Goal: Book appointment/travel/reservation

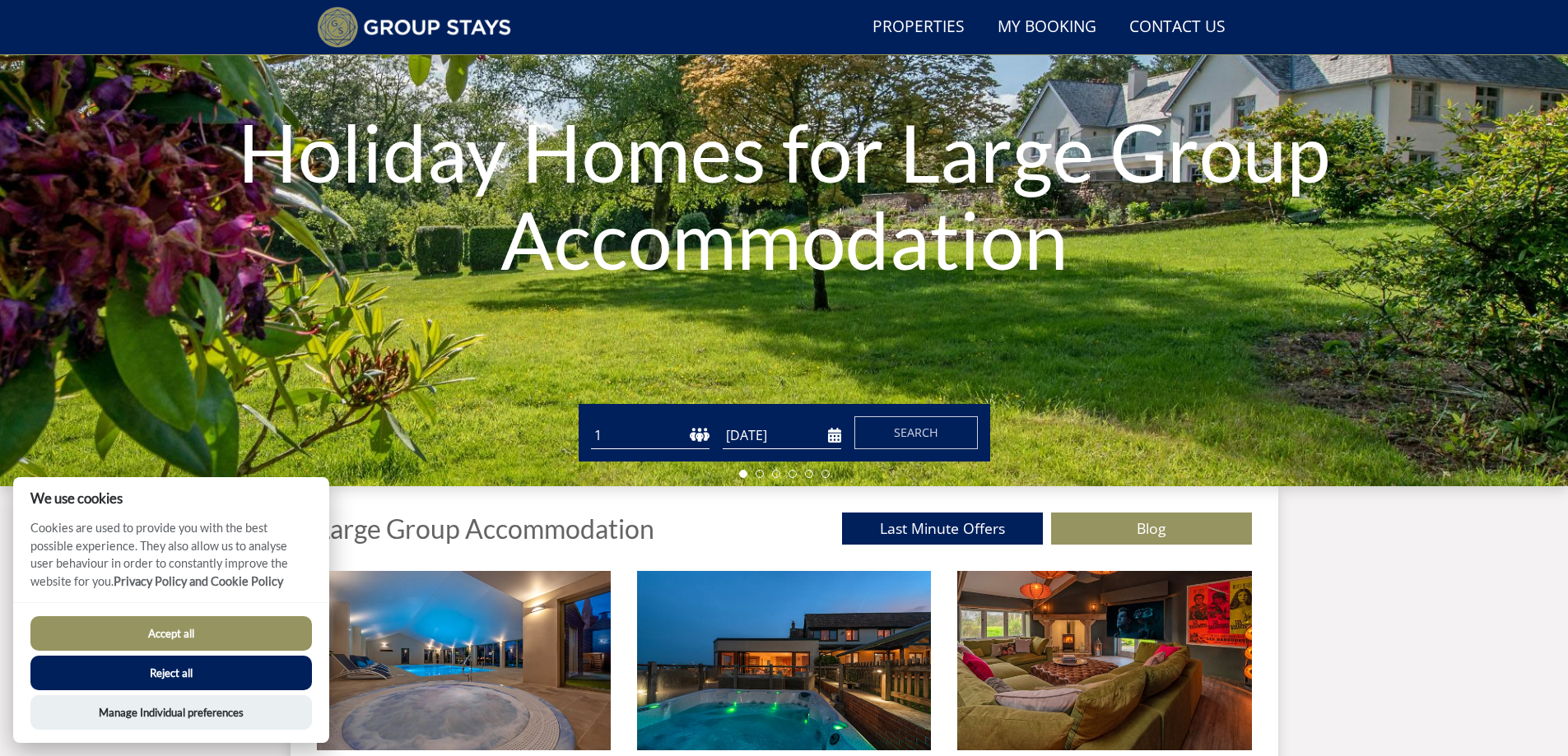
scroll to position [126, 0]
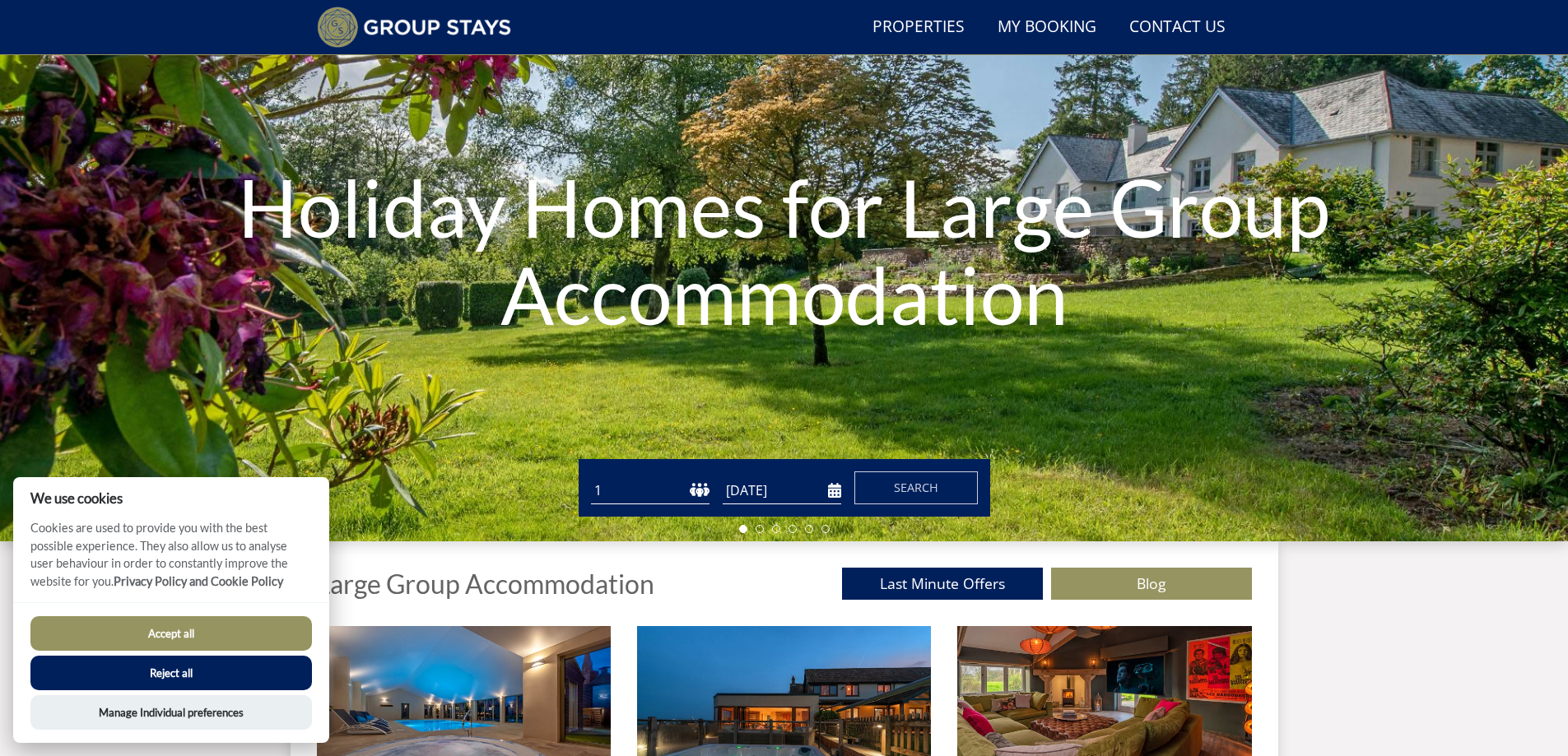
click at [617, 487] on select "1 2 3 4 5 6 7 8 9 10 11 12 13 14 15 16 17 18 19 20 21 22 23 24 25 26 27 28 29 3…" at bounding box center [650, 490] width 119 height 27
select select "10"
click at [591, 477] on select "1 2 3 4 5 6 7 8 9 10 11 12 13 14 15 16 17 18 19 20 21 22 23 24 25 26 27 28 29 3…" at bounding box center [650, 490] width 119 height 27
click at [770, 495] on input "[DATE]" at bounding box center [782, 490] width 119 height 27
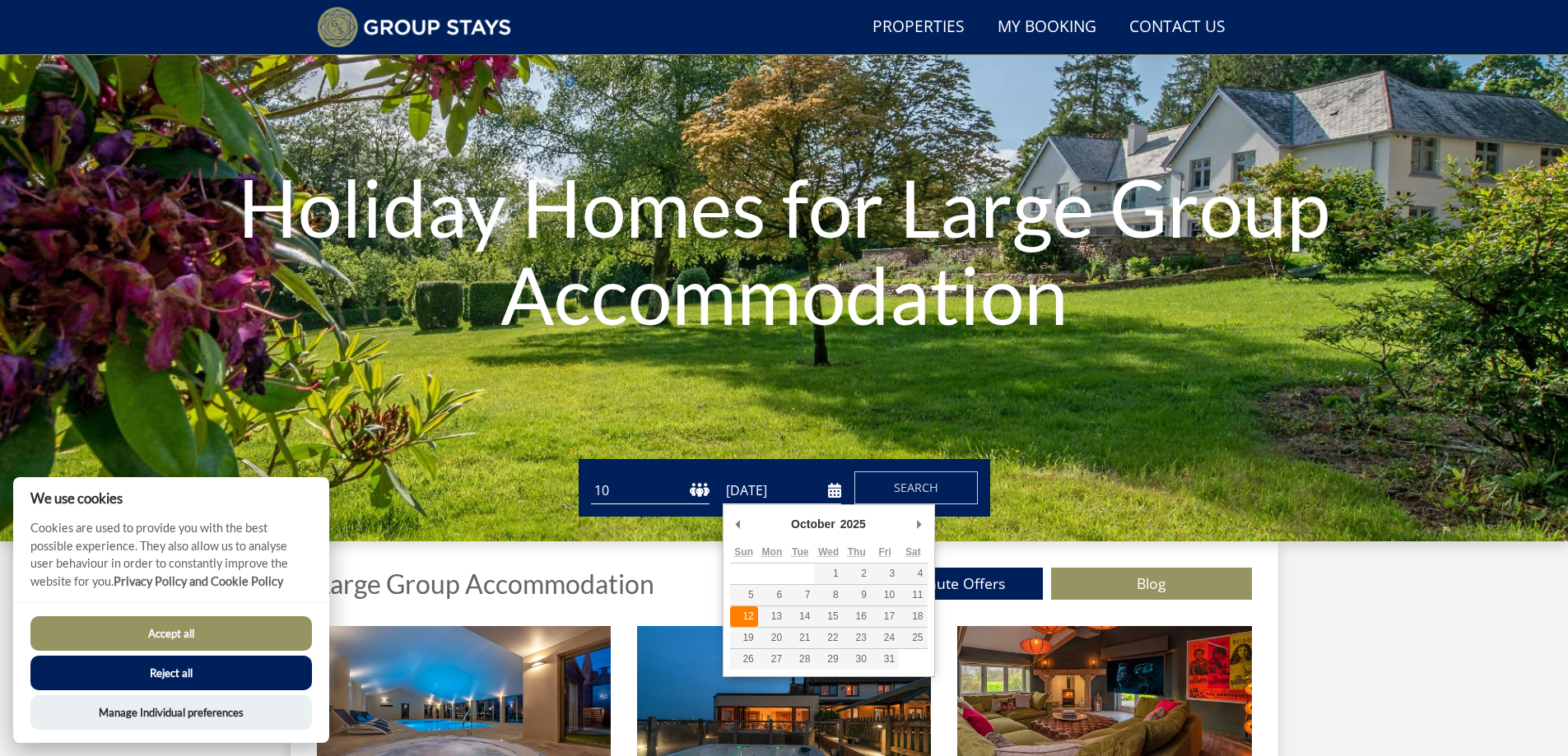
type input "12/10/2025"
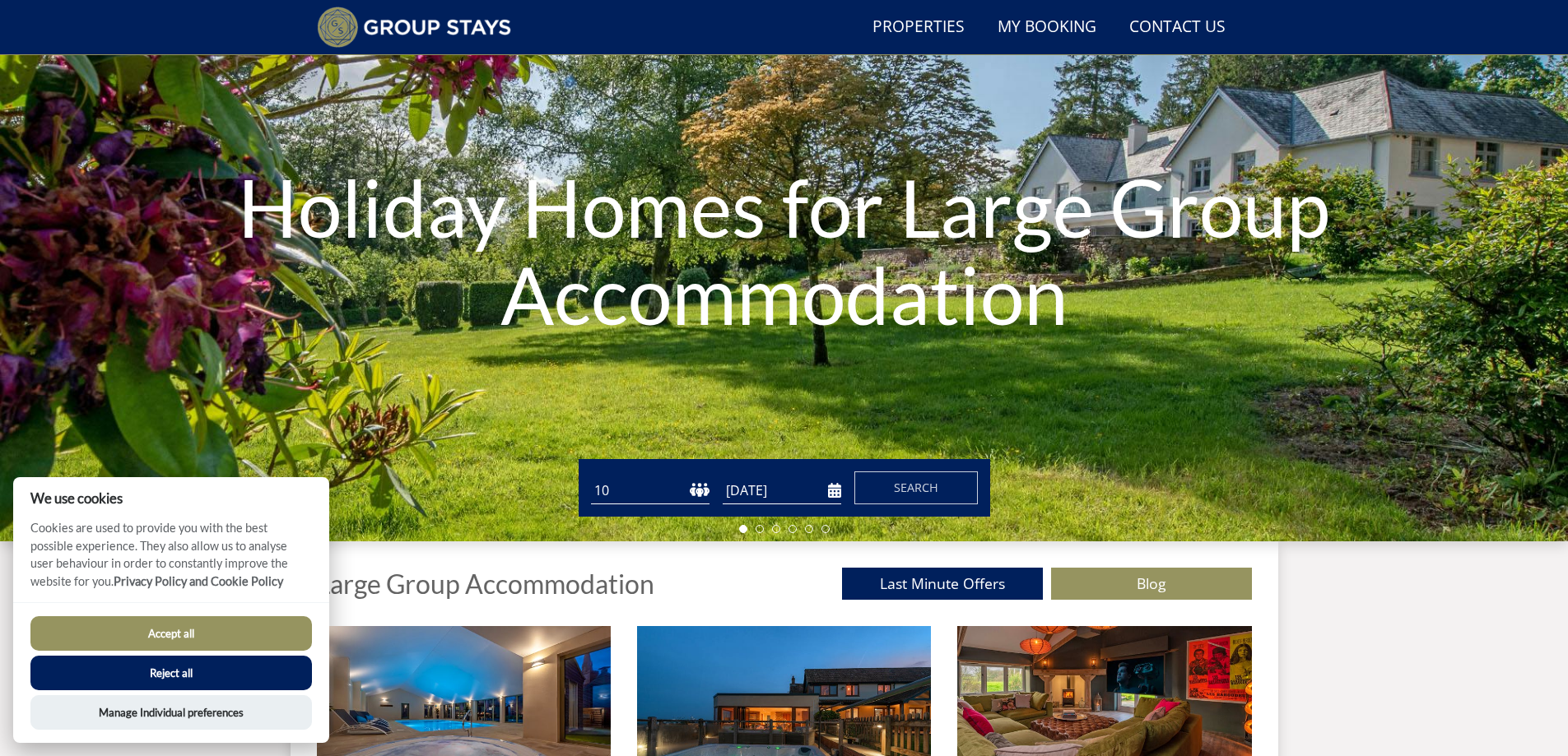
click at [647, 491] on select "1 2 3 4 5 6 7 8 9 10 11 12 13 14 15 16 17 18 19 20 21 22 23 24 25 26 27 28 29 3…" at bounding box center [650, 490] width 119 height 27
select select "12"
click at [591, 477] on select "1 2 3 4 5 6 7 8 9 10 11 12 13 14 15 16 17 18 19 20 21 22 23 24 25 26 27 28 29 3…" at bounding box center [650, 490] width 119 height 27
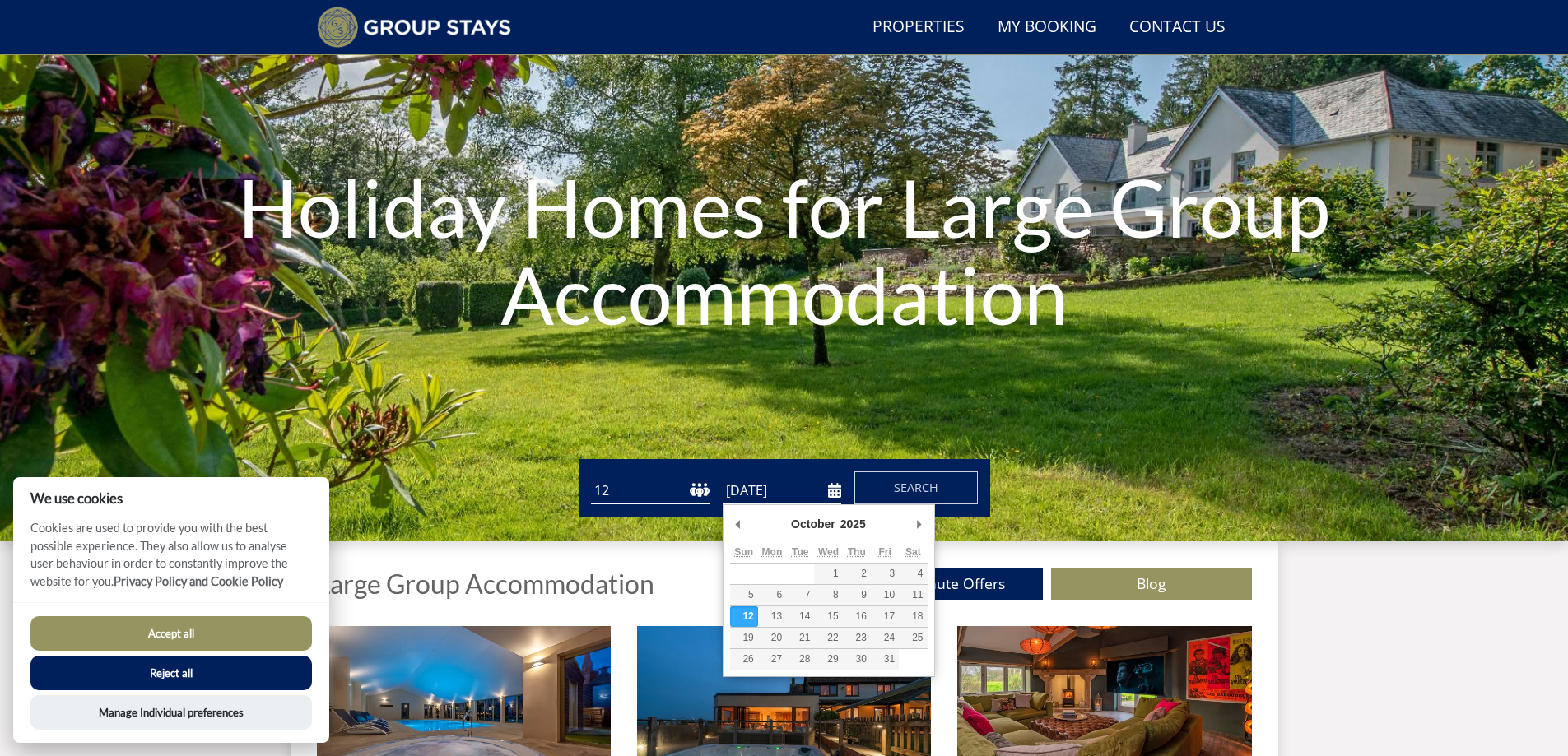
click at [770, 486] on input "12/10/2025" at bounding box center [782, 490] width 119 height 27
type input "10/10/2025"
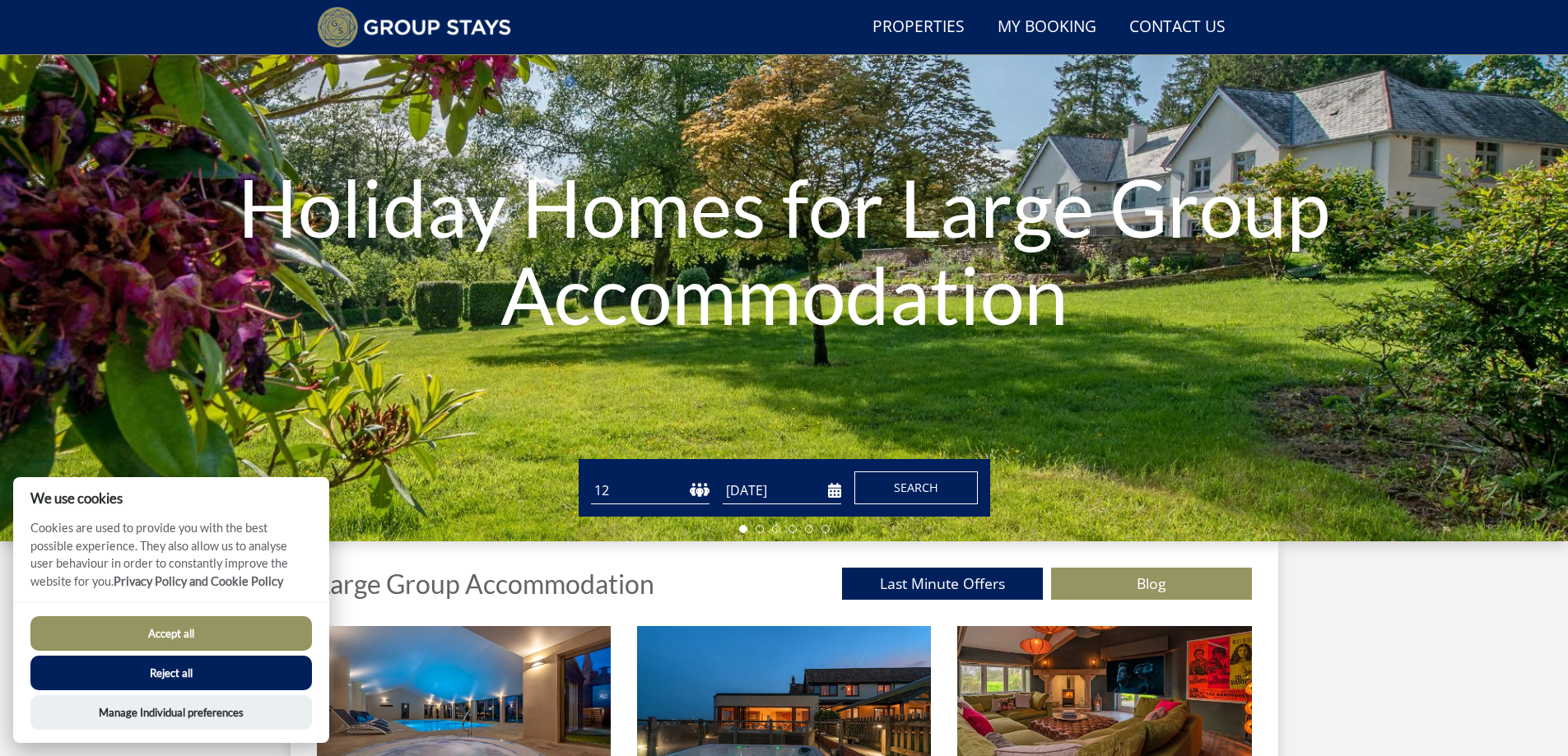
click at [911, 488] on span "Search" at bounding box center [916, 487] width 45 height 16
click at [173, 634] on button "Accept all" at bounding box center [171, 634] width 281 height 35
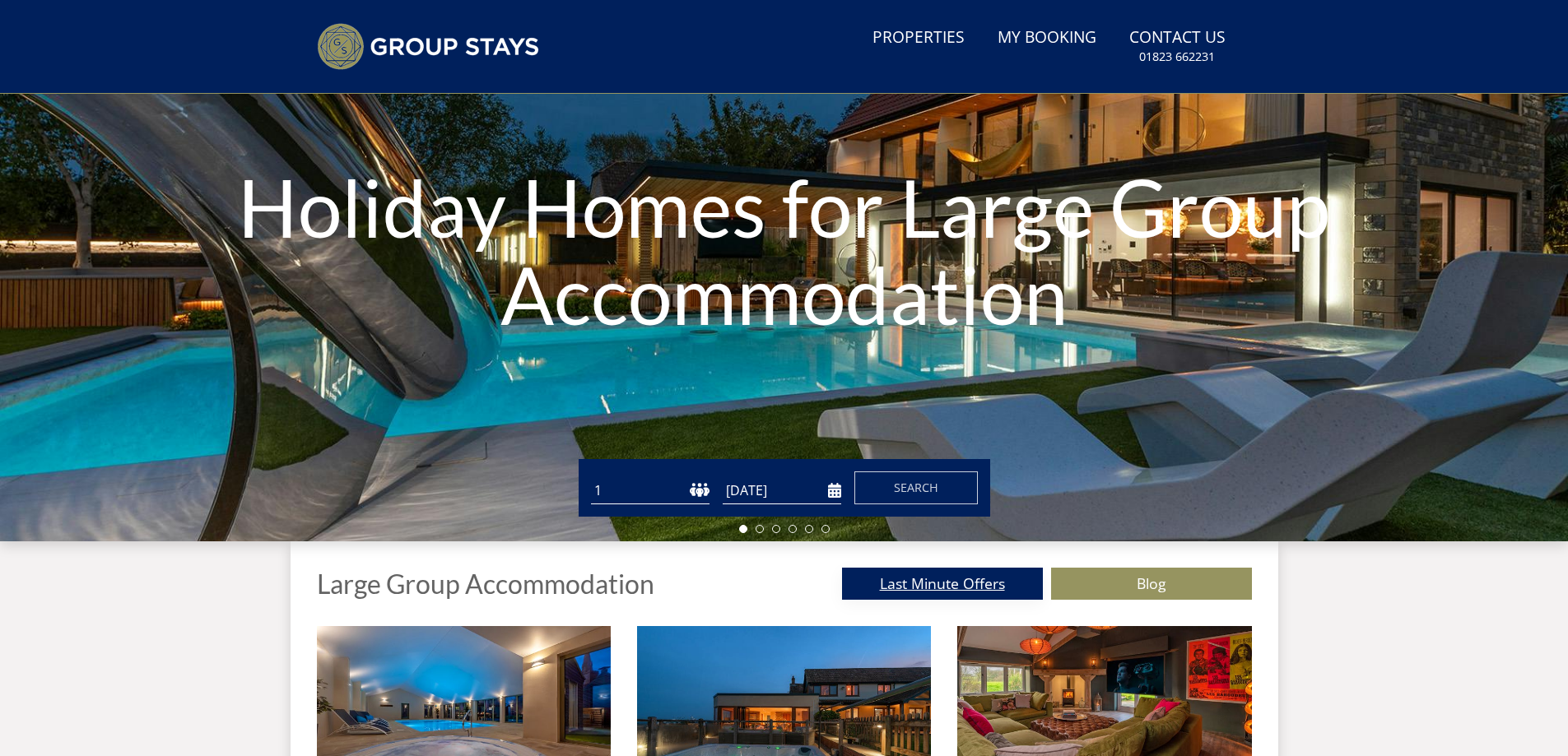
click at [952, 587] on link "Last Minute Offers" at bounding box center [943, 583] width 201 height 32
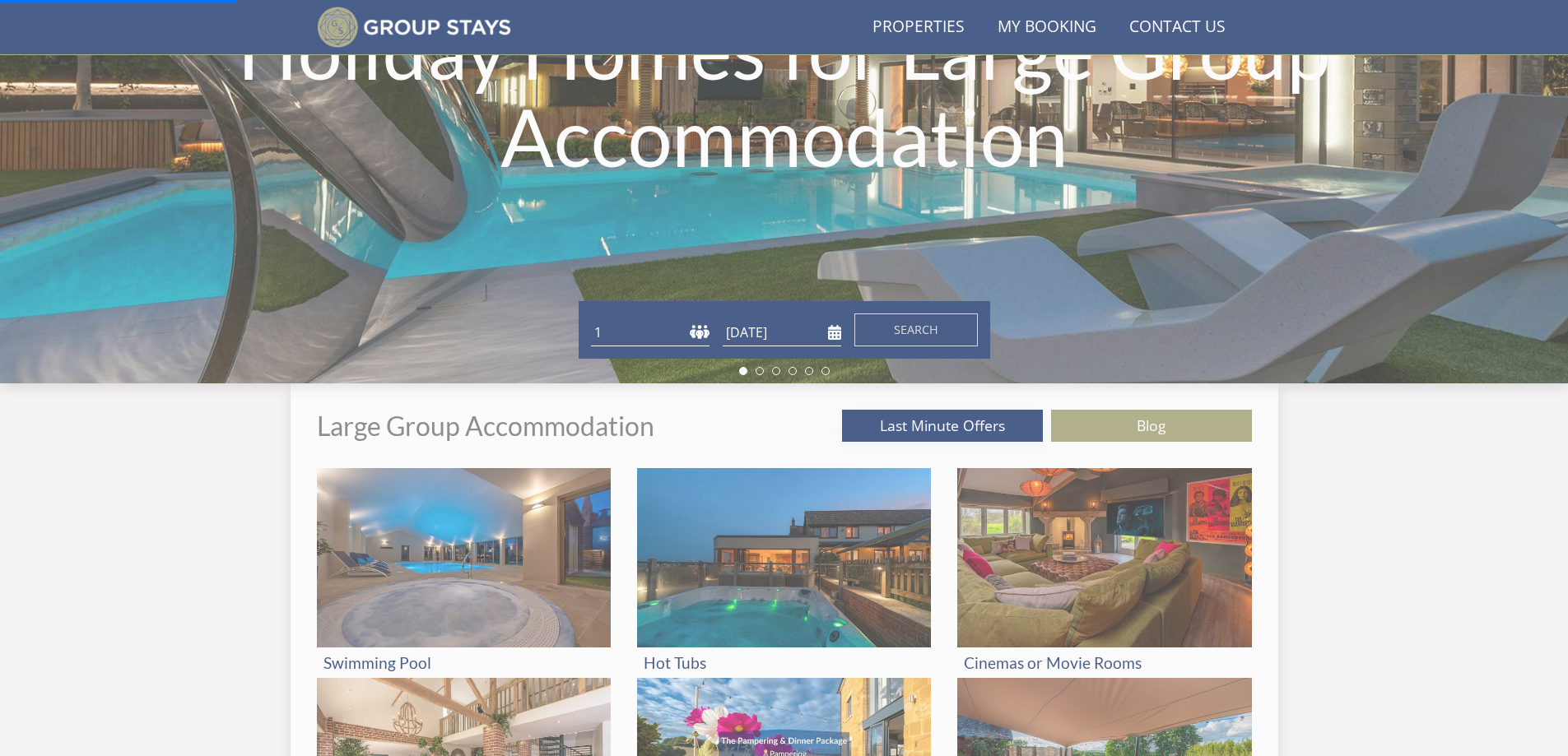
scroll to position [290, 0]
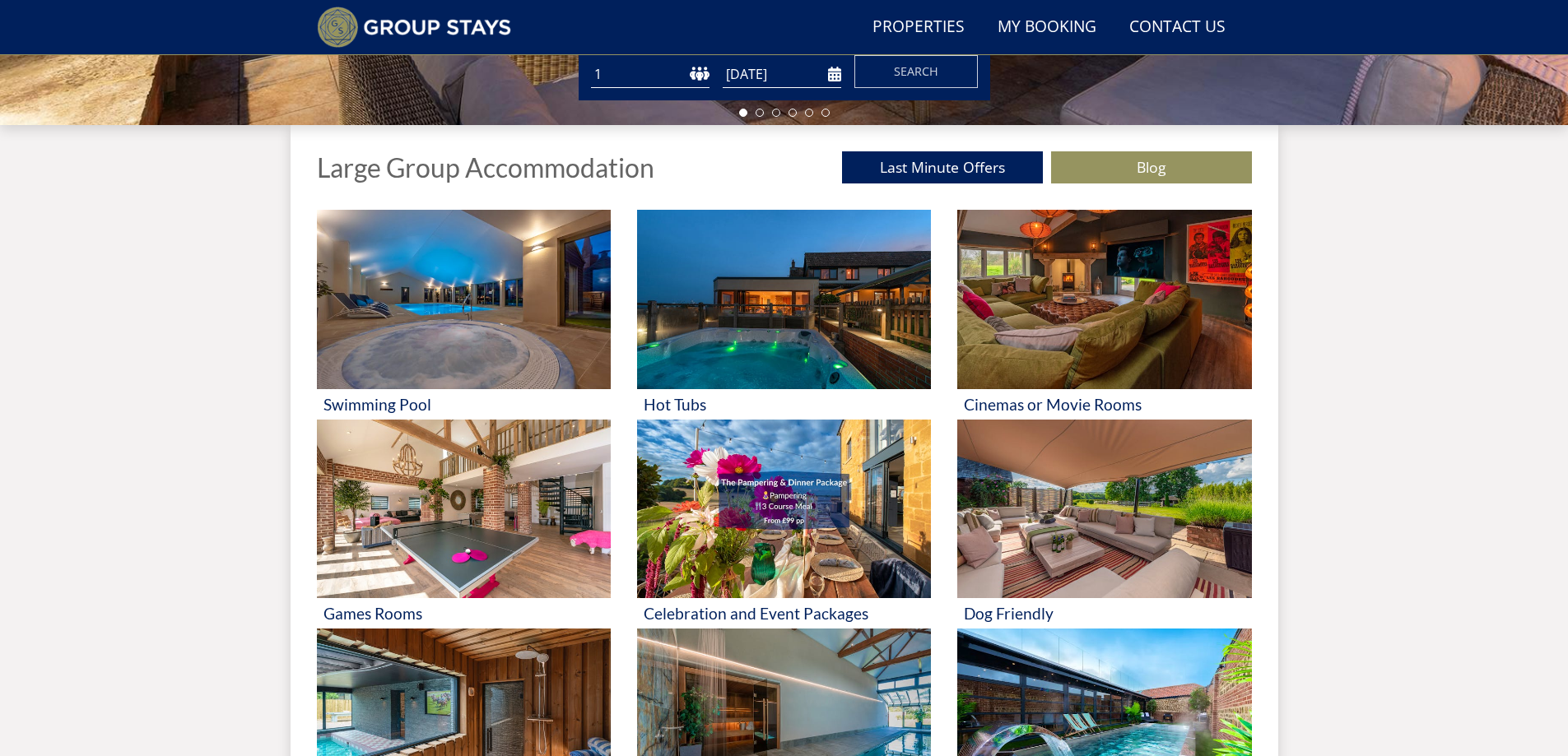
scroll to position [538, 0]
